Goal: Information Seeking & Learning: Learn about a topic

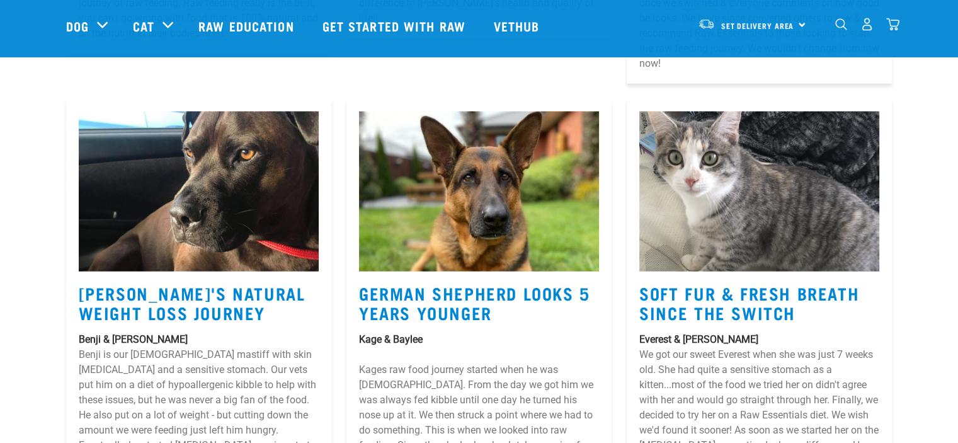
scroll to position [3089, 0]
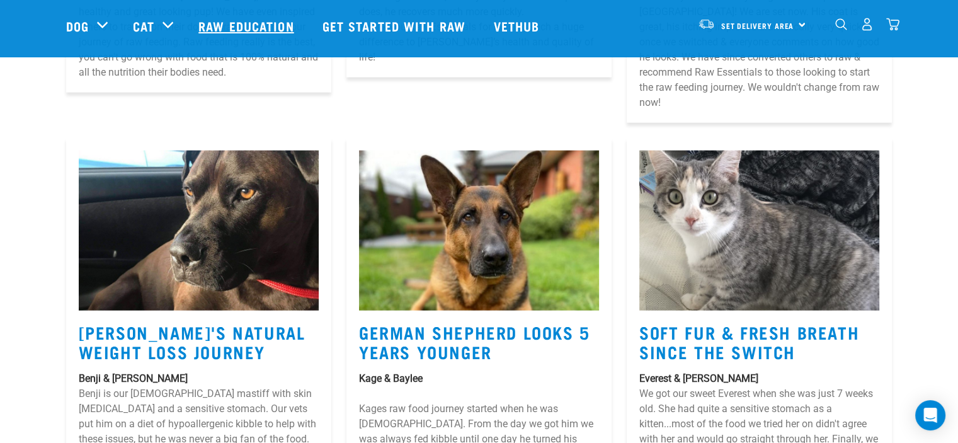
click at [241, 21] on link "Raw Education" at bounding box center [247, 26] width 123 height 50
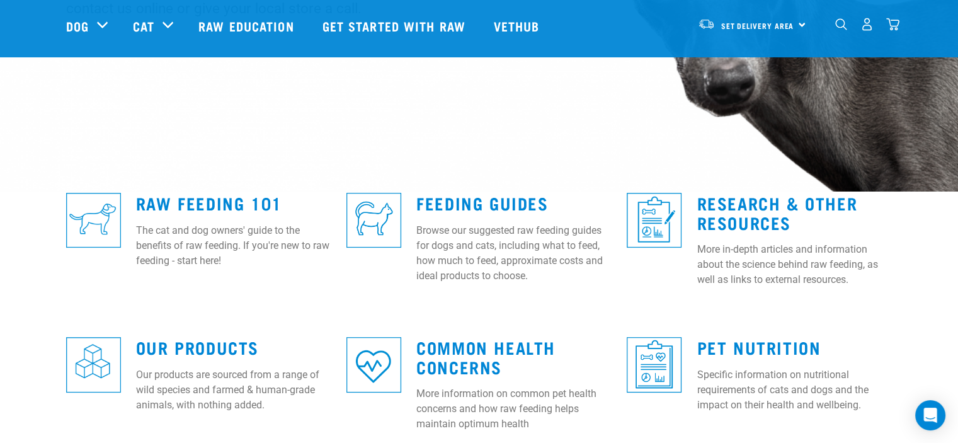
scroll to position [315, 0]
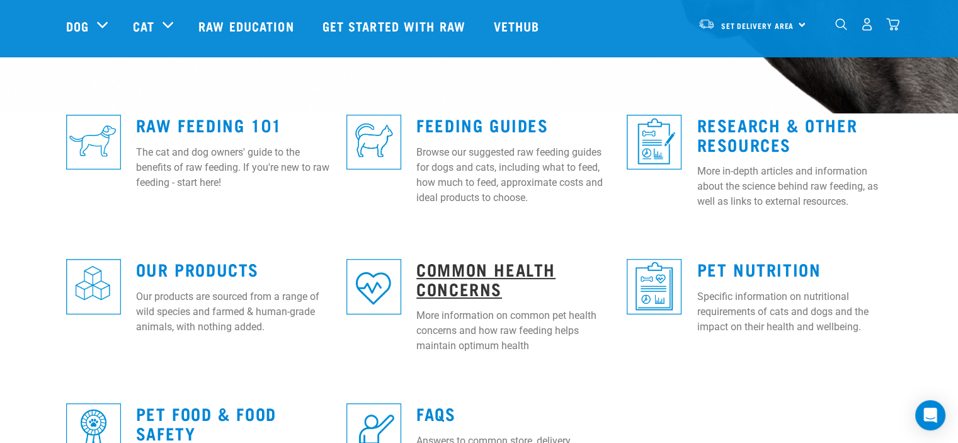
click at [432, 272] on link "Common Health Concerns" at bounding box center [485, 278] width 139 height 29
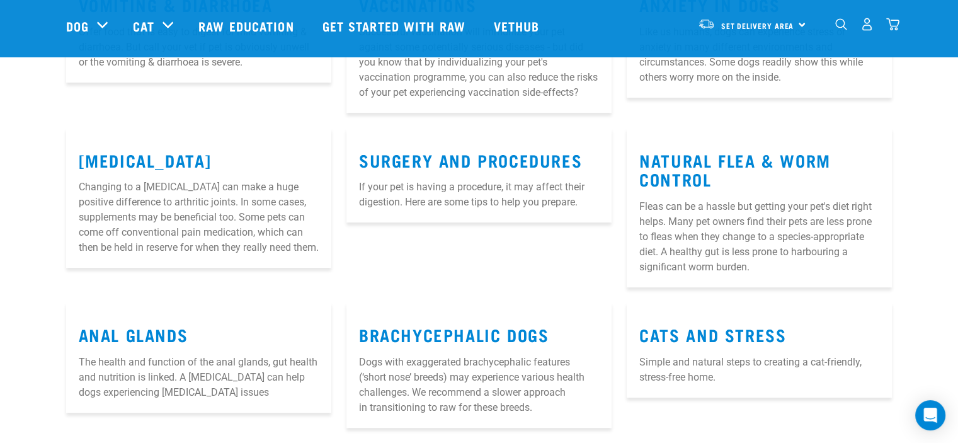
scroll to position [630, 0]
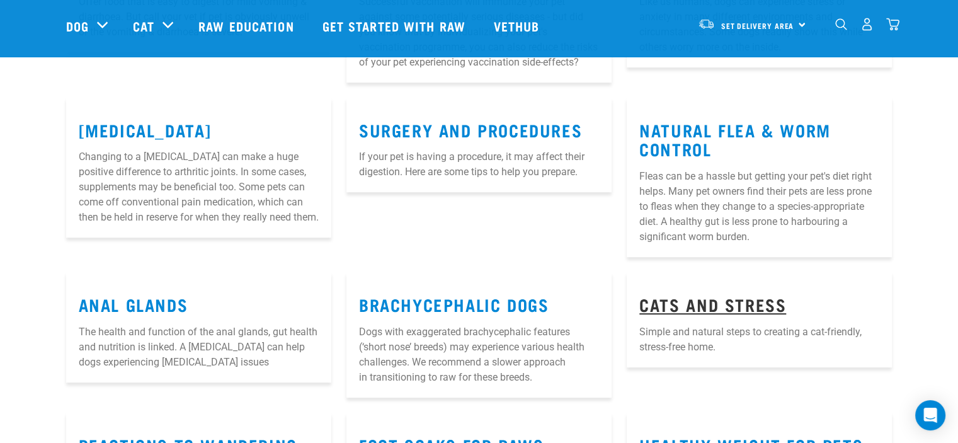
click at [730, 309] on link "Cats and Stress" at bounding box center [712, 303] width 147 height 9
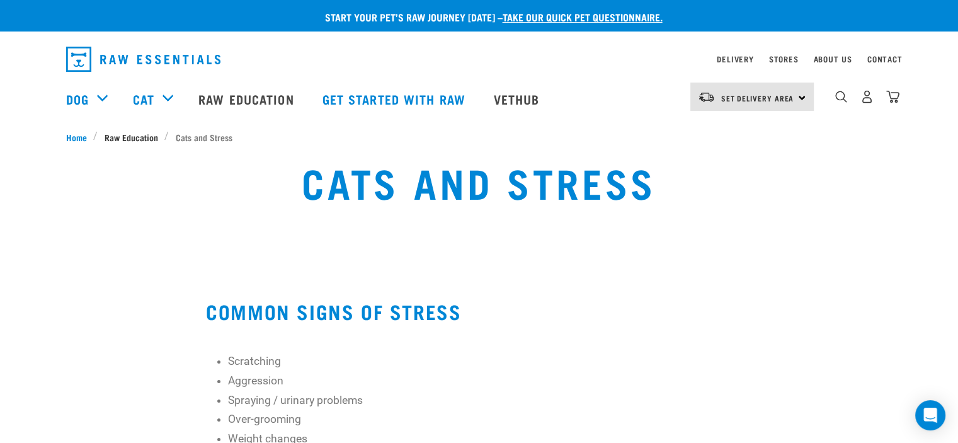
click at [142, 135] on span "Raw Education" at bounding box center [132, 136] width 54 height 13
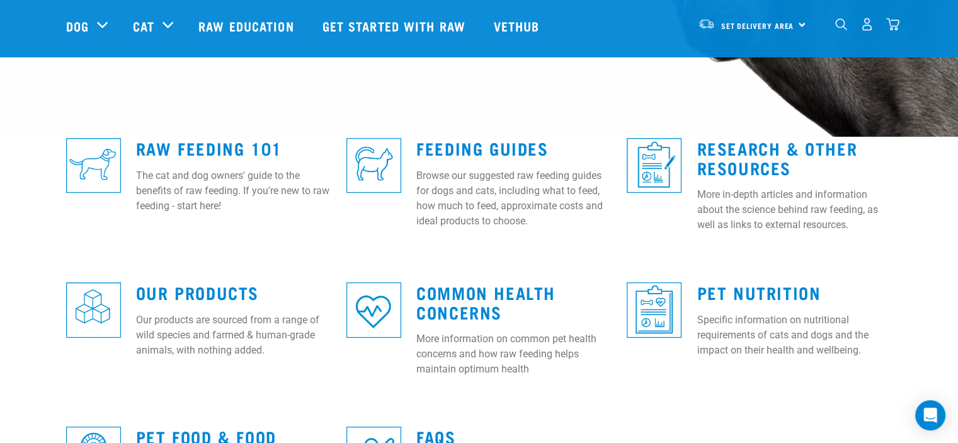
scroll to position [315, 0]
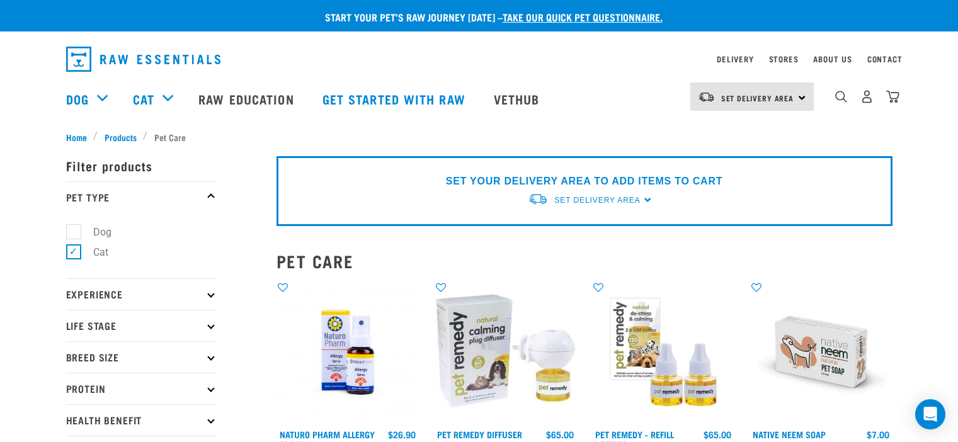
select select
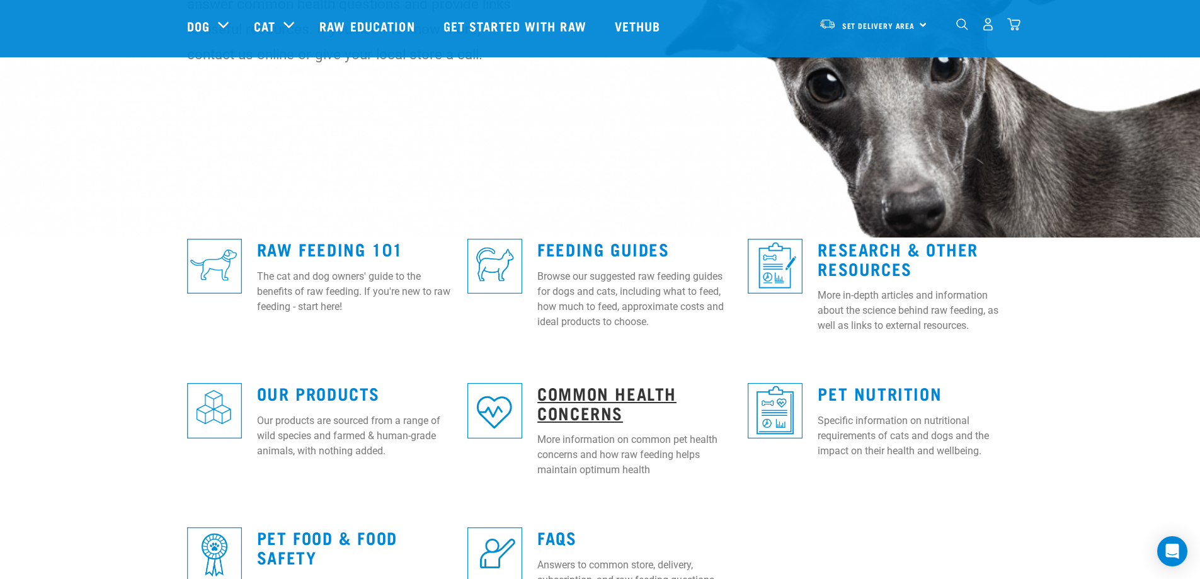
scroll to position [252, 0]
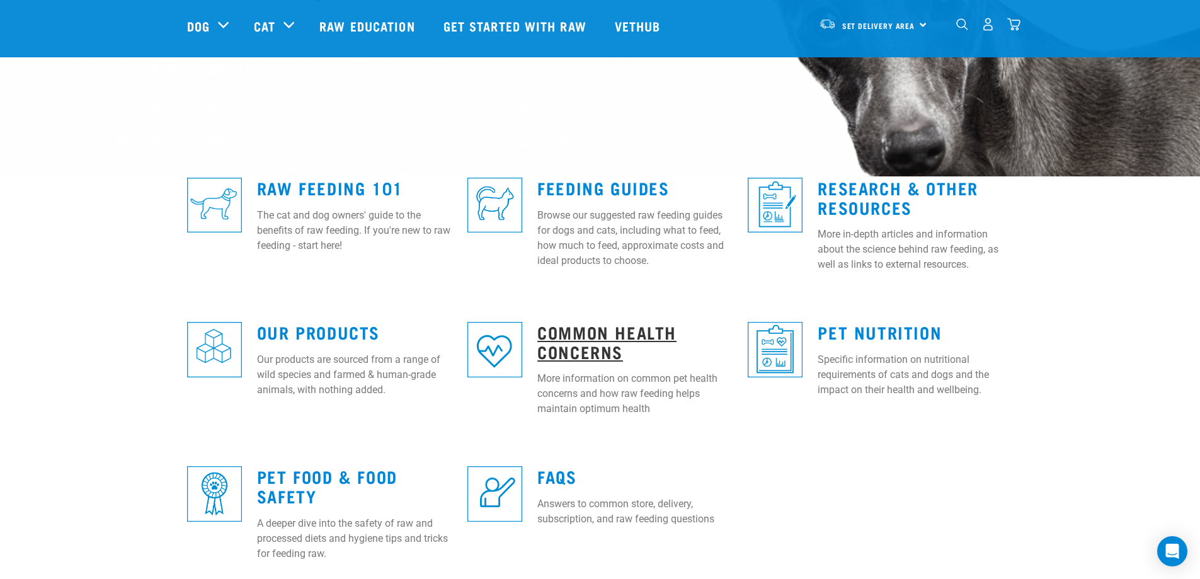
click at [590, 334] on link "Common Health Concerns" at bounding box center [606, 341] width 139 height 29
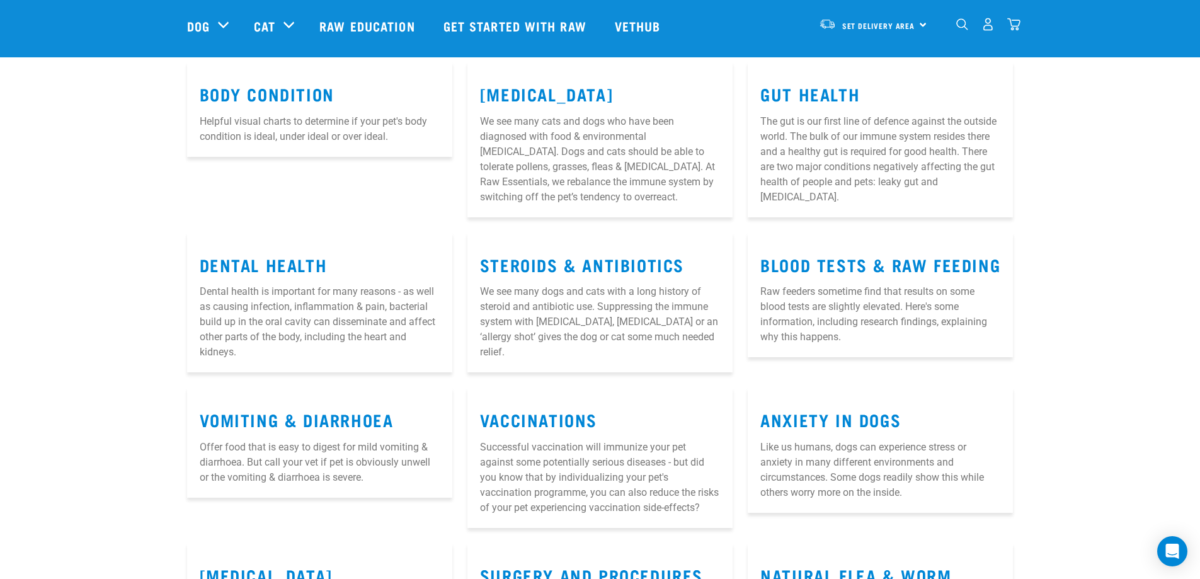
scroll to position [189, 0]
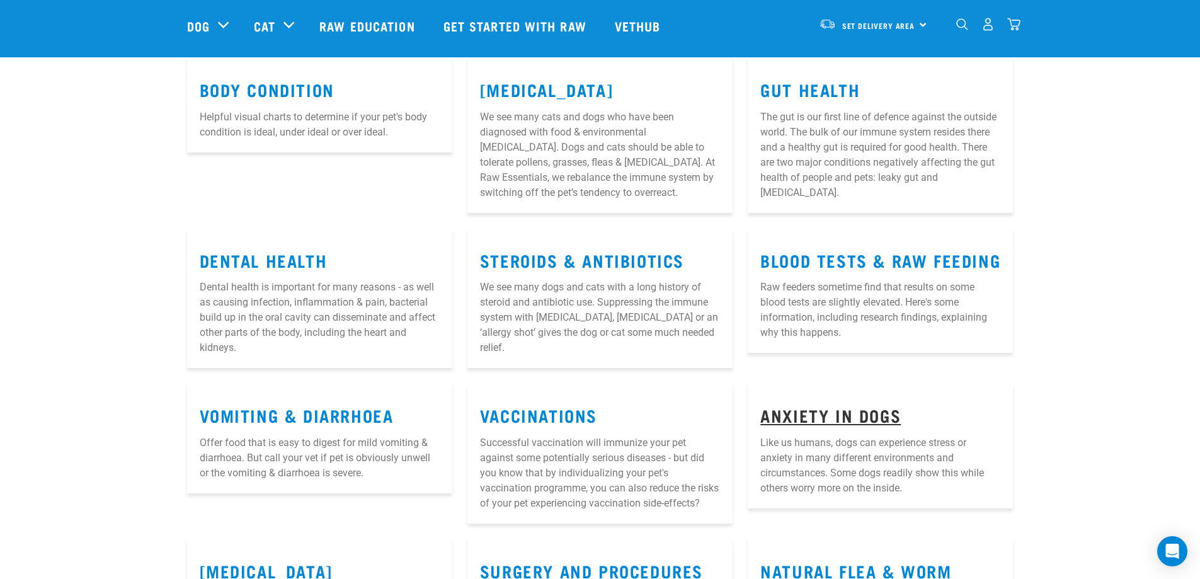
click at [806, 415] on link "Anxiety in Dogs" at bounding box center [830, 414] width 140 height 9
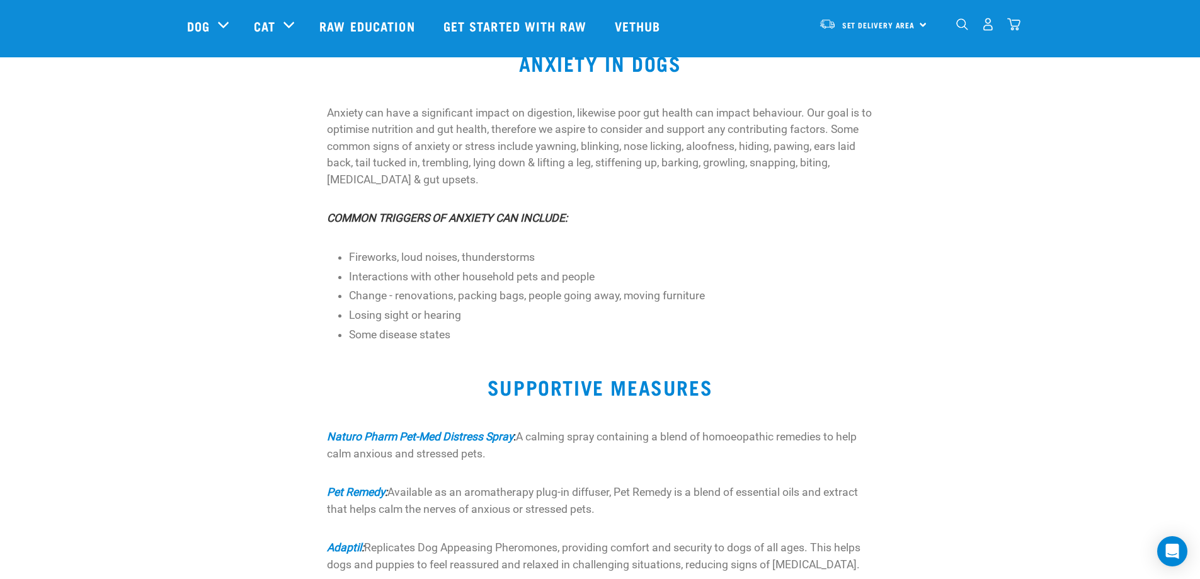
scroll to position [126, 0]
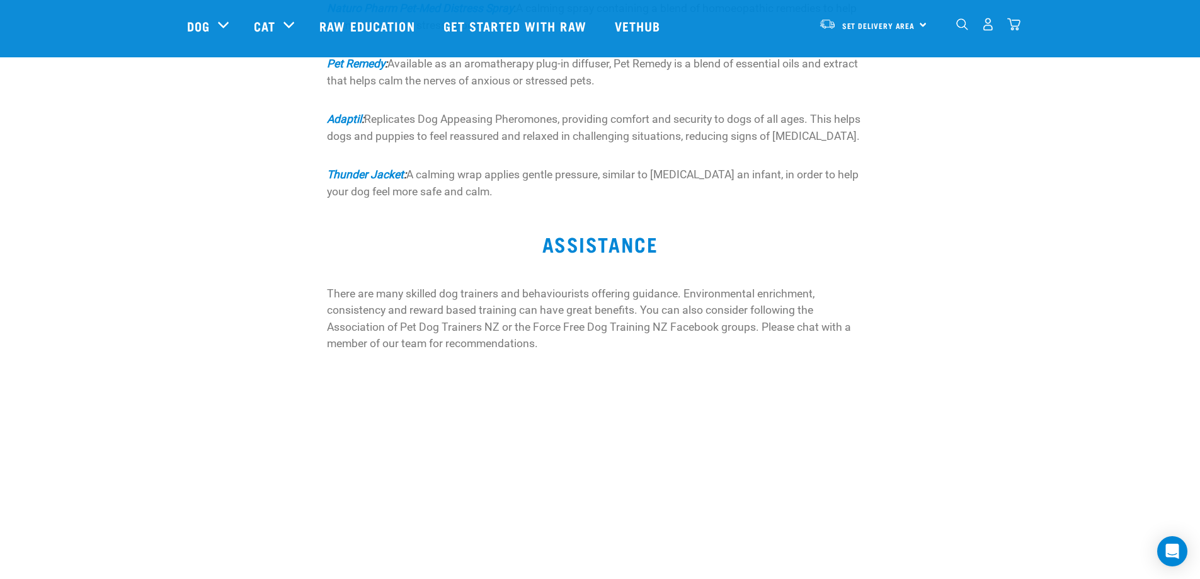
scroll to position [567, 0]
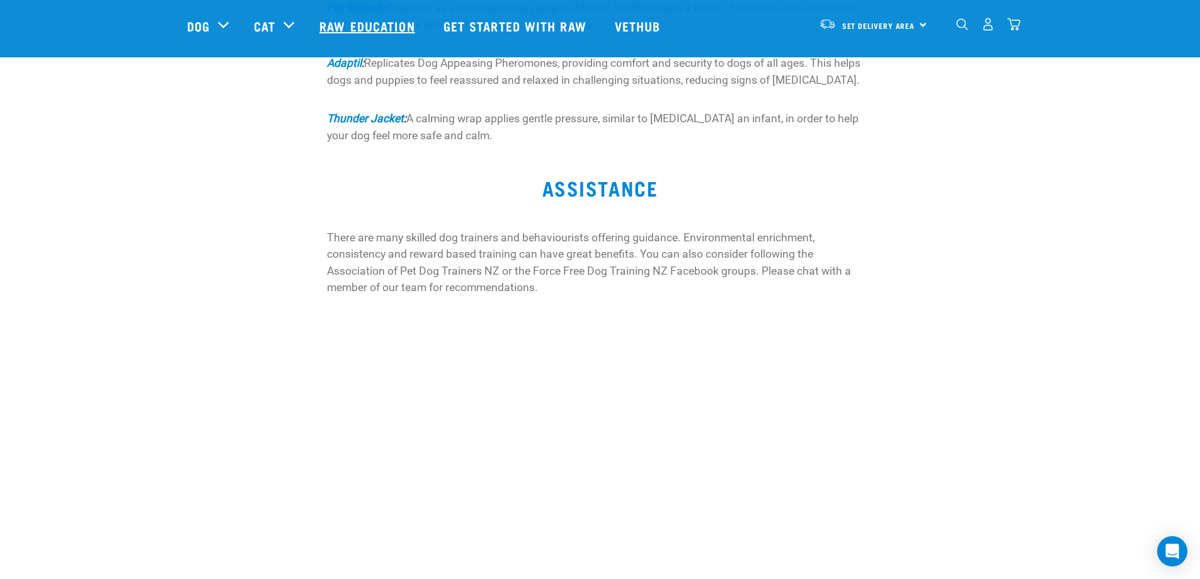
click at [353, 30] on link "Raw Education" at bounding box center [368, 26] width 123 height 50
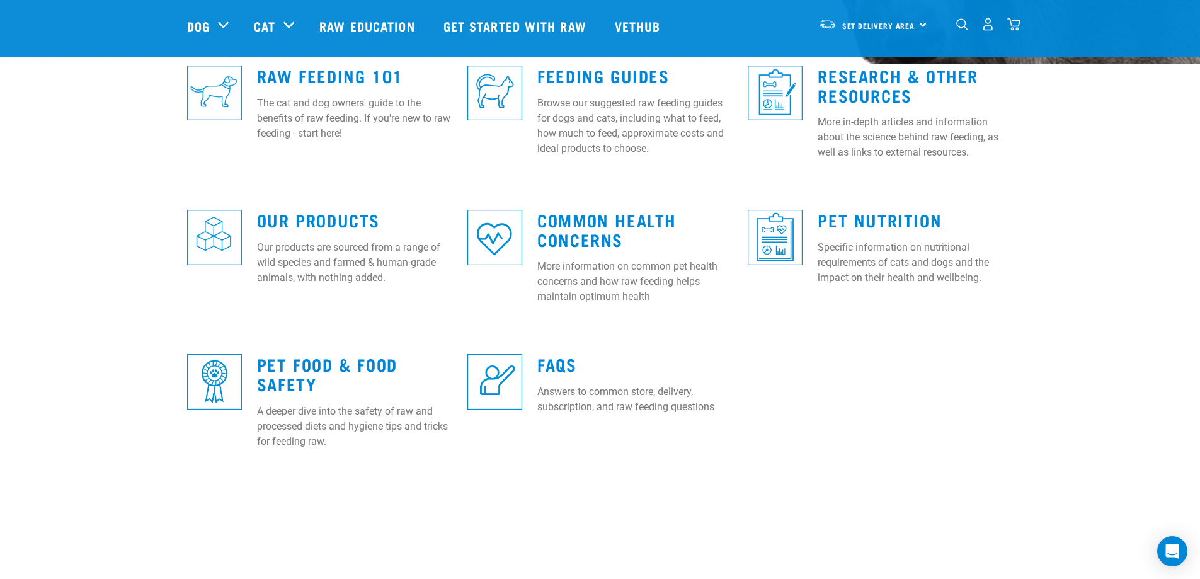
scroll to position [378, 0]
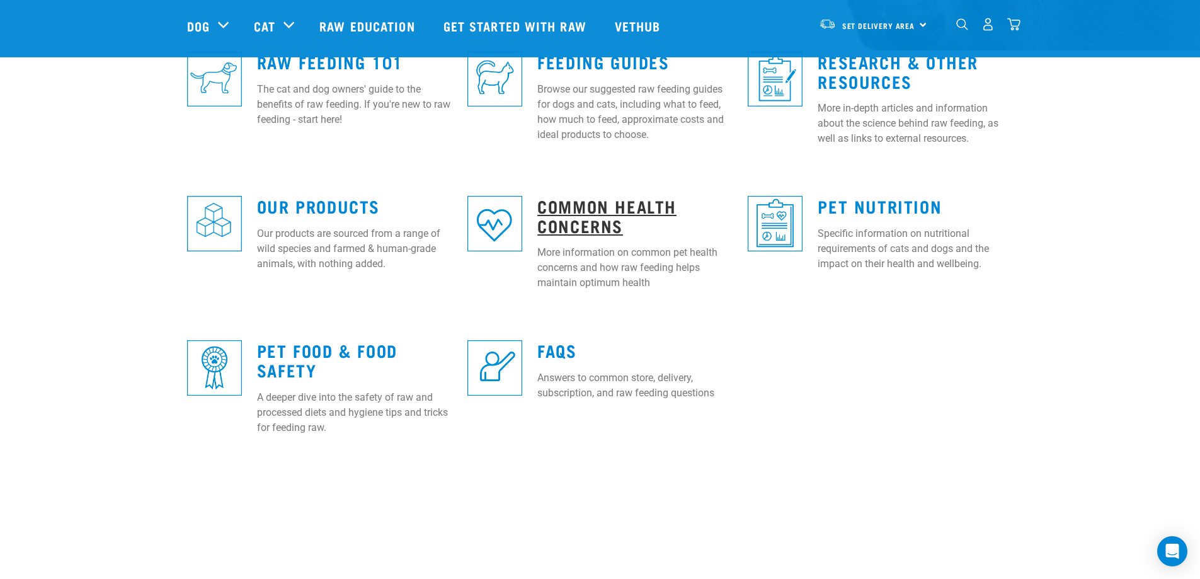
click at [583, 201] on link "Common Health Concerns" at bounding box center [606, 215] width 139 height 29
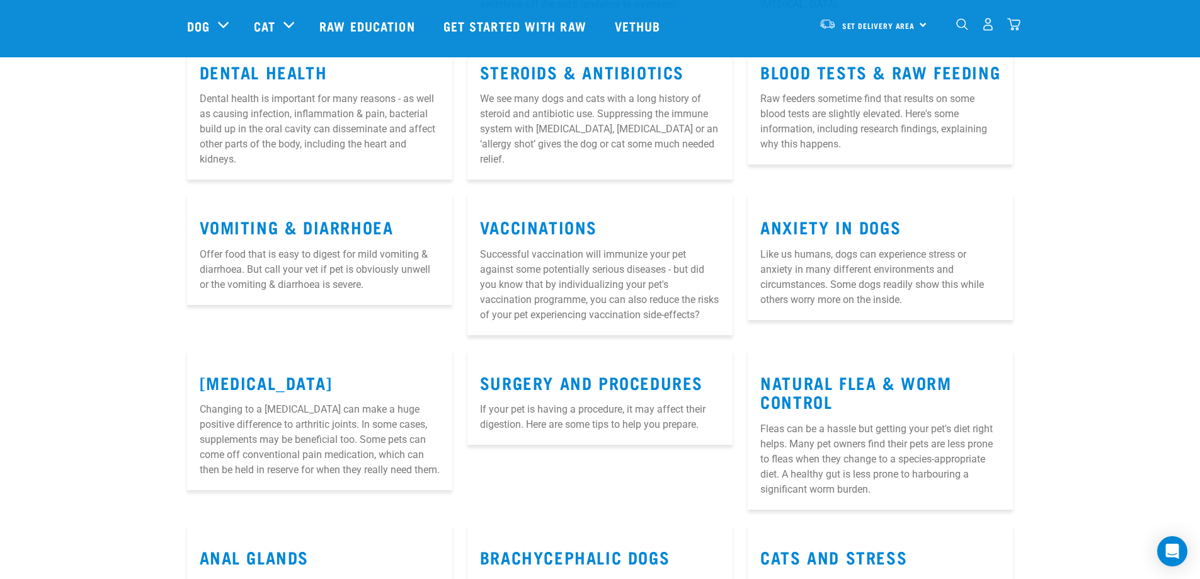
scroll to position [378, 0]
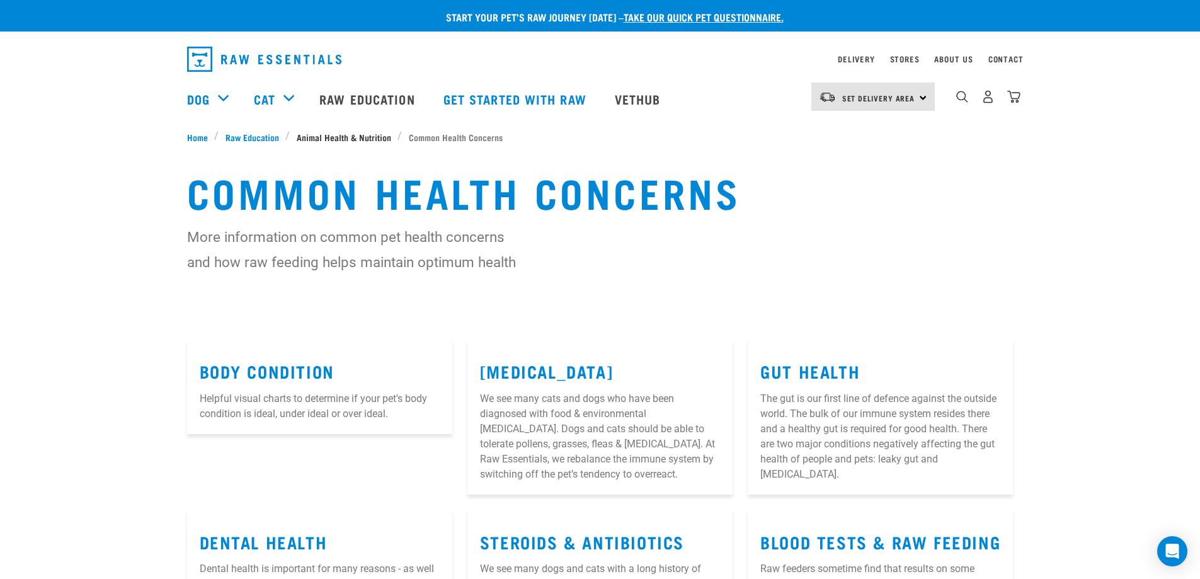
click at [341, 138] on span "Animal Health & Nutrition" at bounding box center [344, 136] width 94 height 13
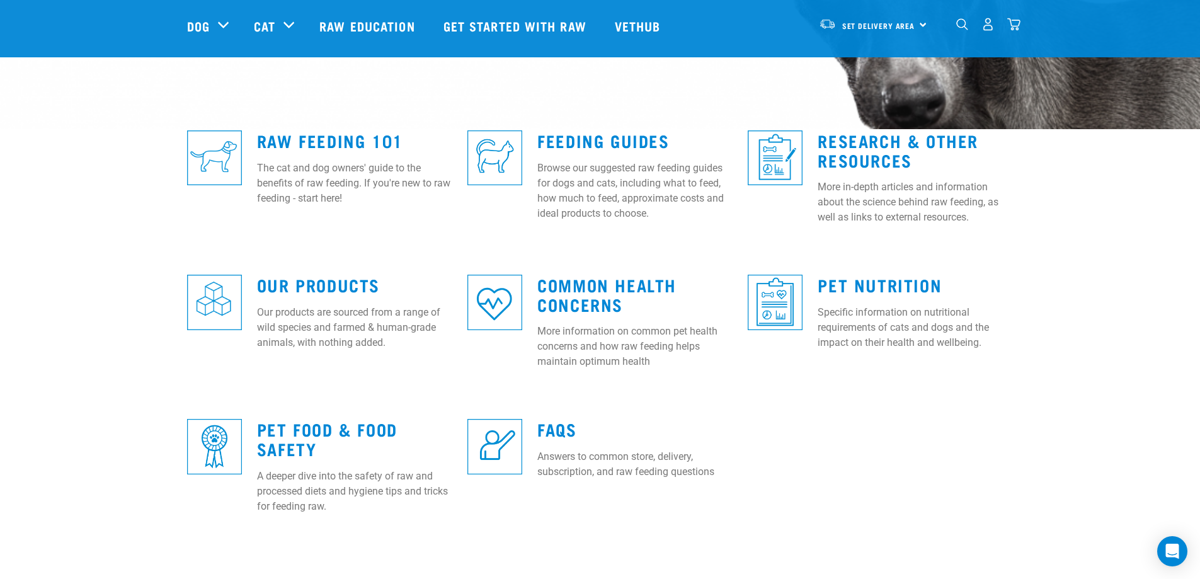
scroll to position [315, 0]
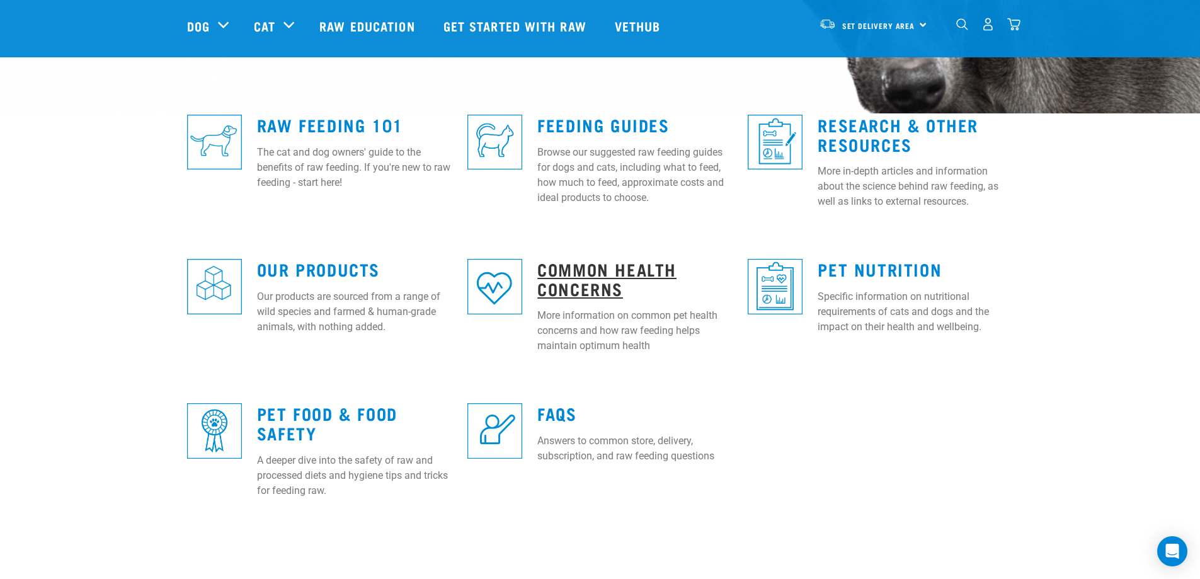
click at [585, 282] on link "Common Health Concerns" at bounding box center [606, 278] width 139 height 29
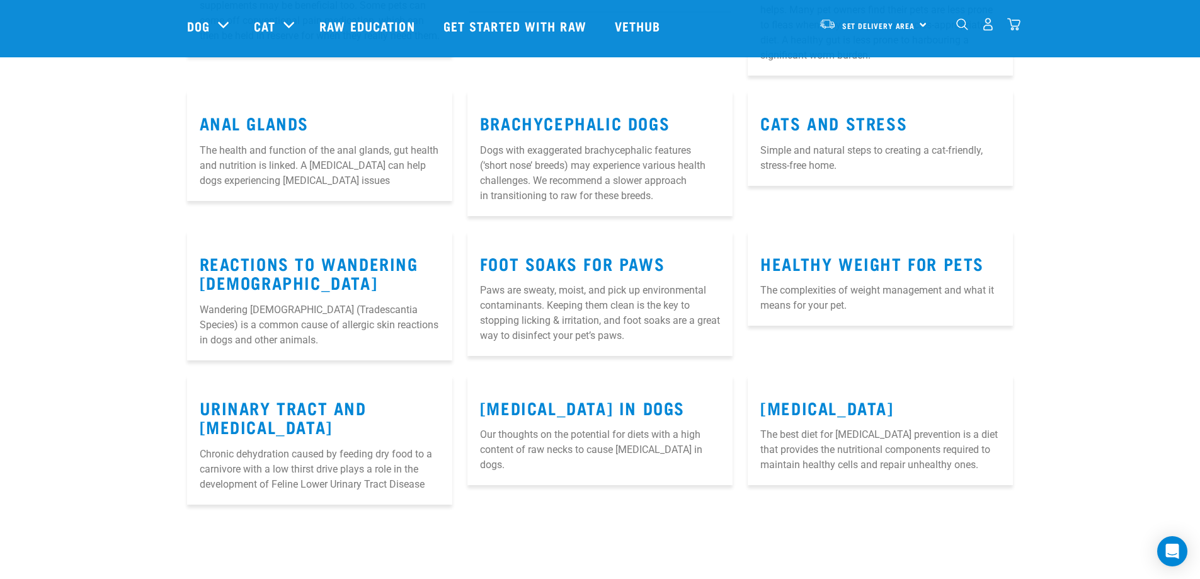
scroll to position [819, 0]
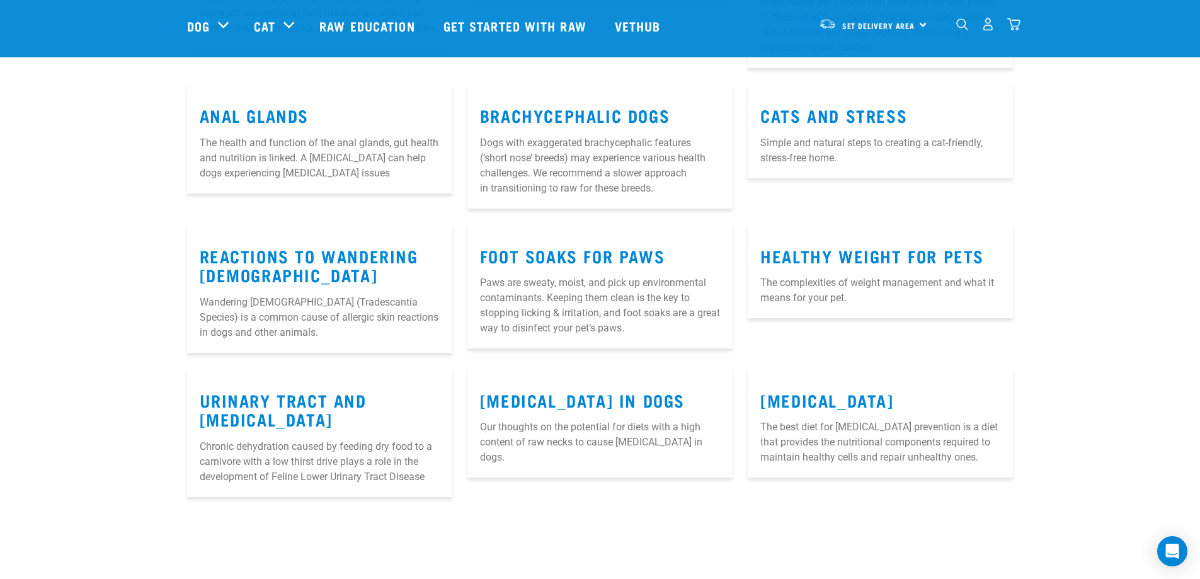
click at [961, 24] on img "dropdown navigation" at bounding box center [962, 24] width 12 height 12
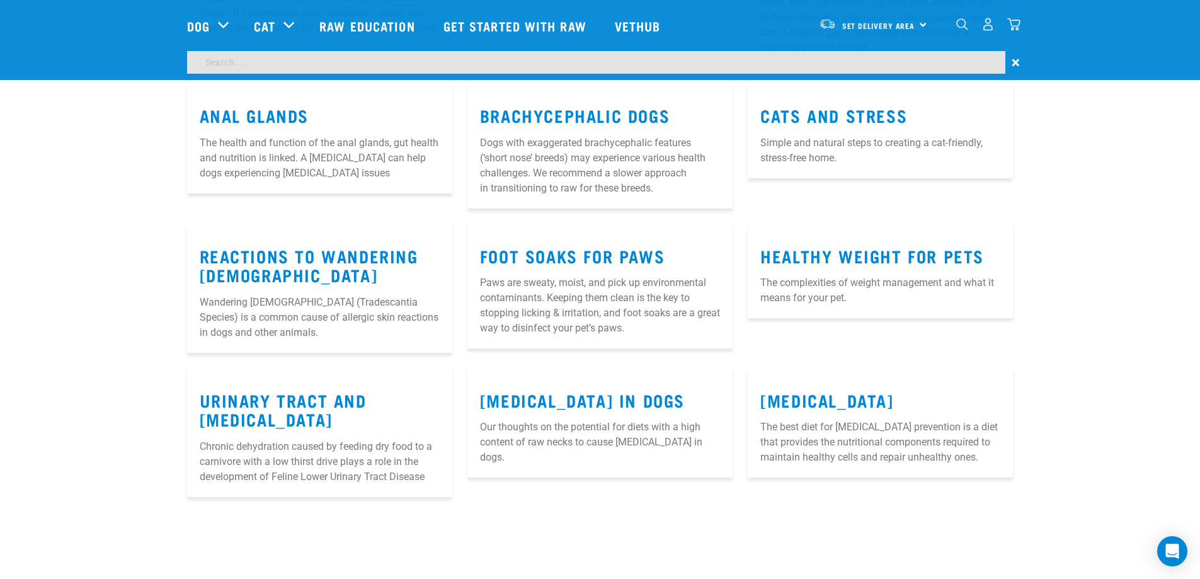
click at [469, 59] on input "search" at bounding box center [596, 62] width 818 height 23
type input "ENVIRONMENTAL FACTORS"
